Goal: Navigation & Orientation: Find specific page/section

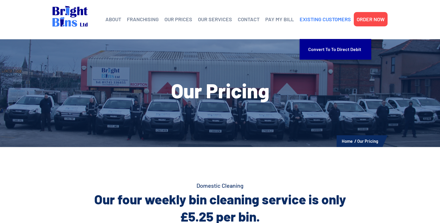
click at [314, 20] on link "EXISTING CUSTOMERS" at bounding box center [324, 19] width 51 height 9
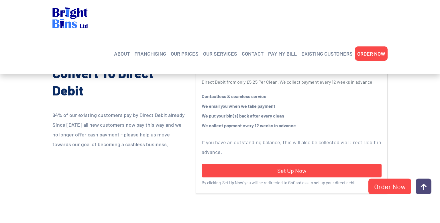
scroll to position [115, 0]
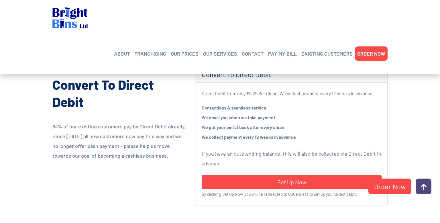
click at [65, 19] on img at bounding box center [69, 17] width 35 height 21
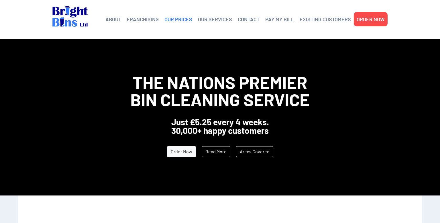
click at [172, 19] on link "OUR PRICES" at bounding box center [178, 19] width 28 height 9
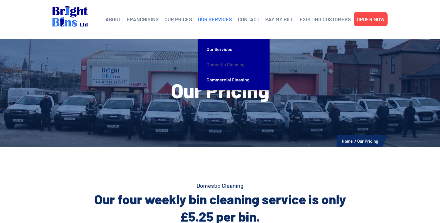
click at [214, 65] on link "Domestic Cleaning" at bounding box center [233, 64] width 54 height 15
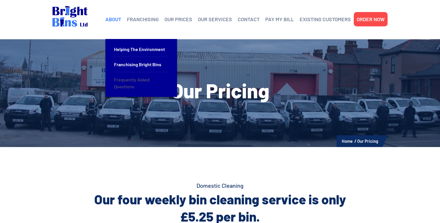
click at [119, 81] on link "Frequently Asked Questions" at bounding box center [141, 83] width 54 height 22
